Goal: Navigation & Orientation: Find specific page/section

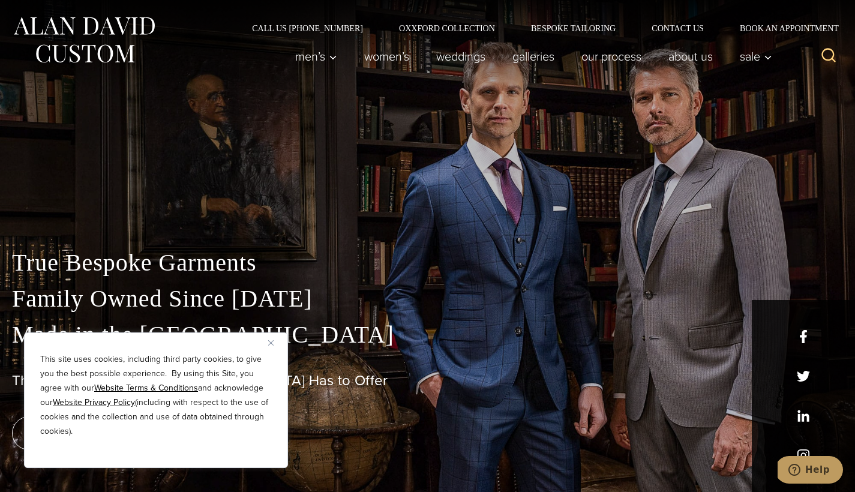
click at [274, 344] on button "Close" at bounding box center [275, 343] width 14 height 14
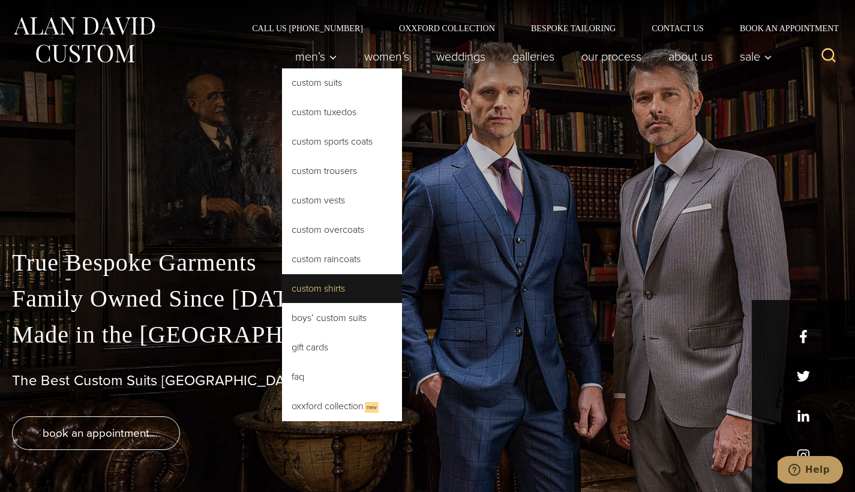
click at [320, 283] on link "Custom Shirts" at bounding box center [342, 288] width 120 height 29
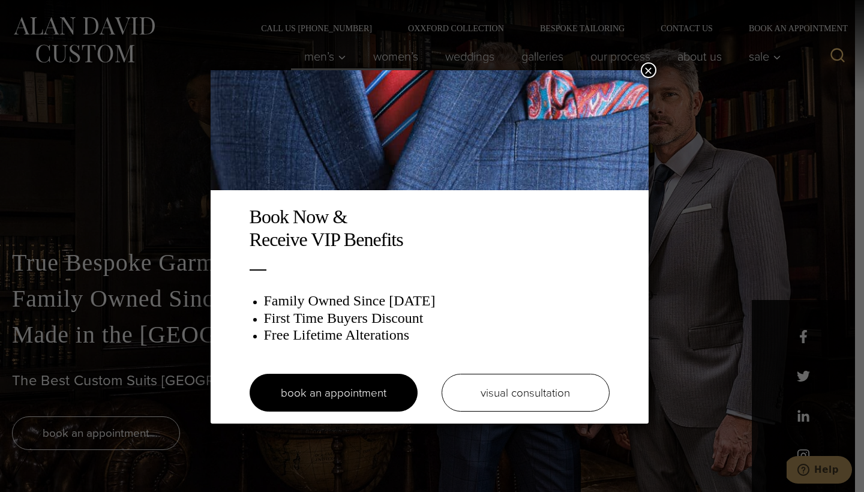
click at [648, 68] on button "×" at bounding box center [649, 70] width 16 height 16
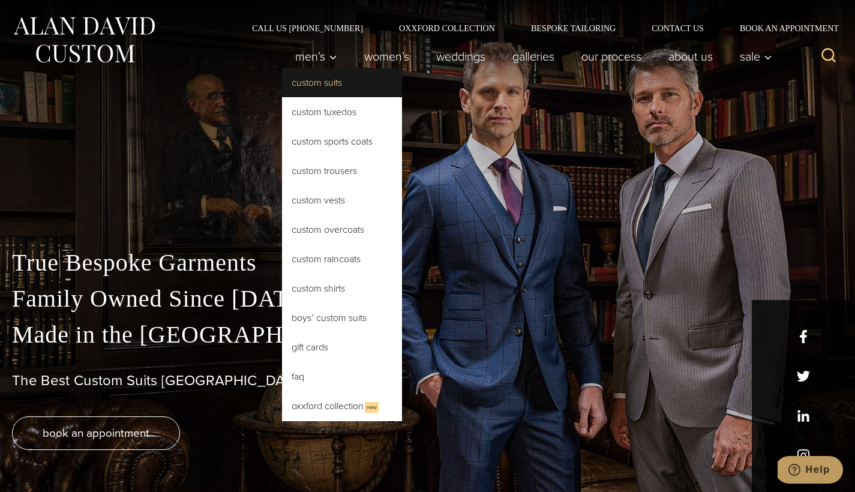
click at [310, 86] on link "Custom Suits" at bounding box center [342, 82] width 120 height 29
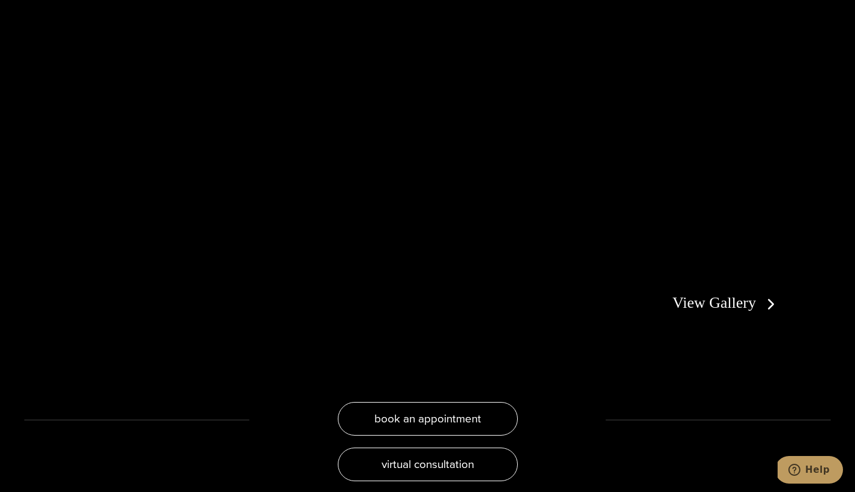
scroll to position [2206, 0]
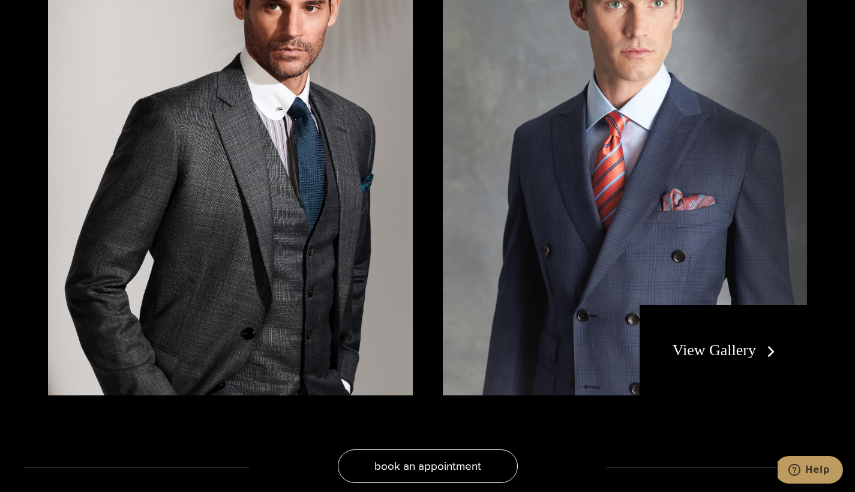
click at [723, 342] on link "View Gallery" at bounding box center [726, 350] width 107 height 17
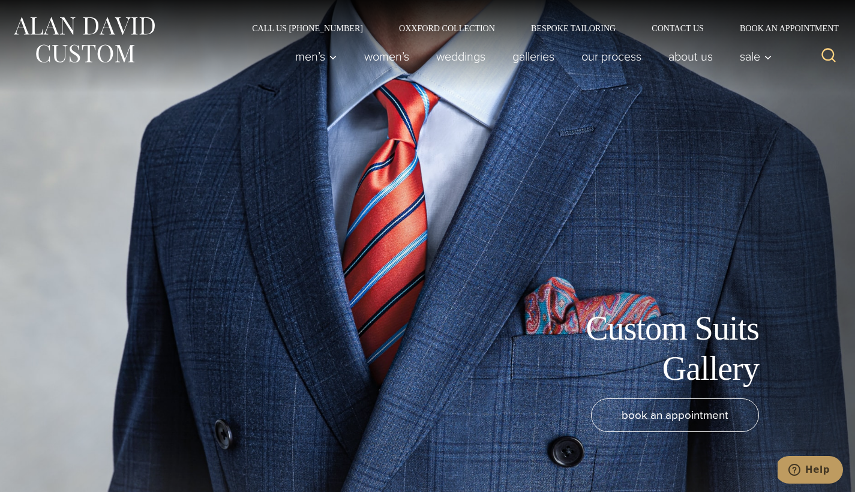
click at [731, 343] on h1 "Custom Suits Gallery" at bounding box center [624, 349] width 270 height 80
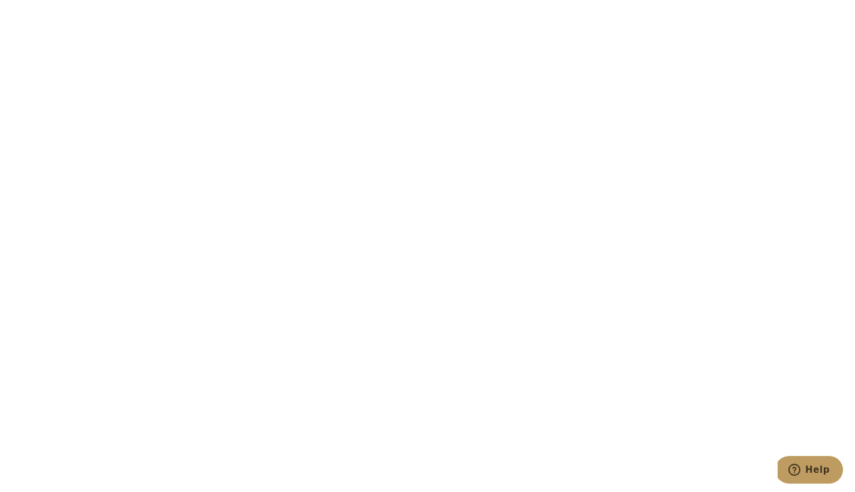
scroll to position [1410, 0]
